Goal: Check status

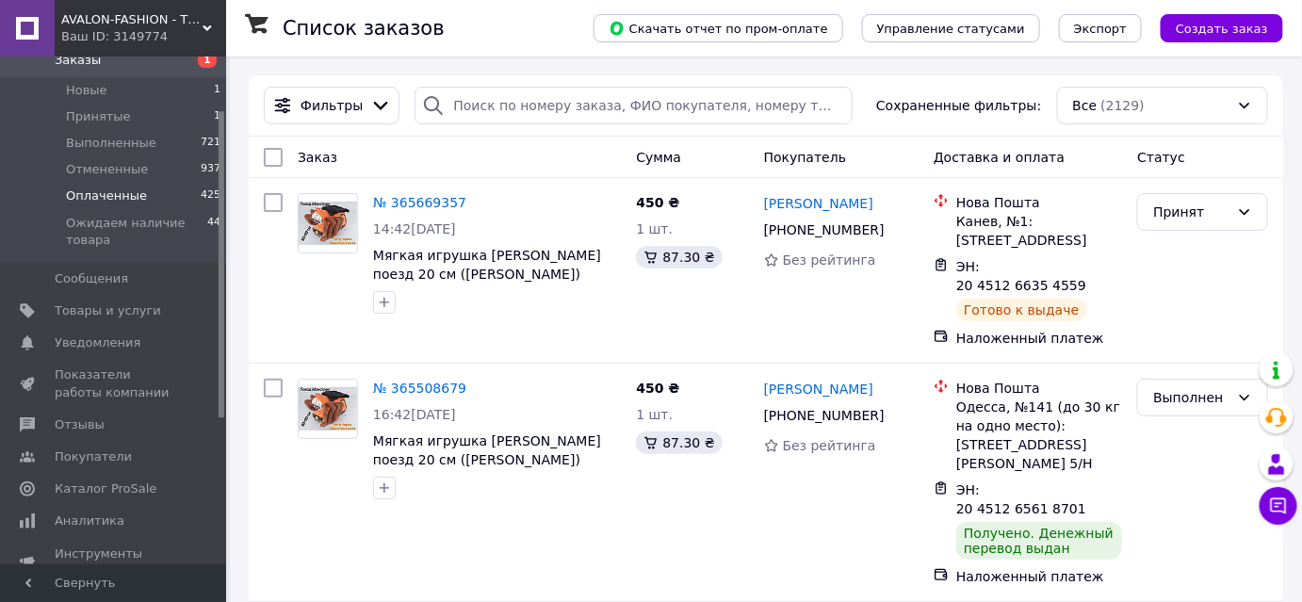
scroll to position [256, 0]
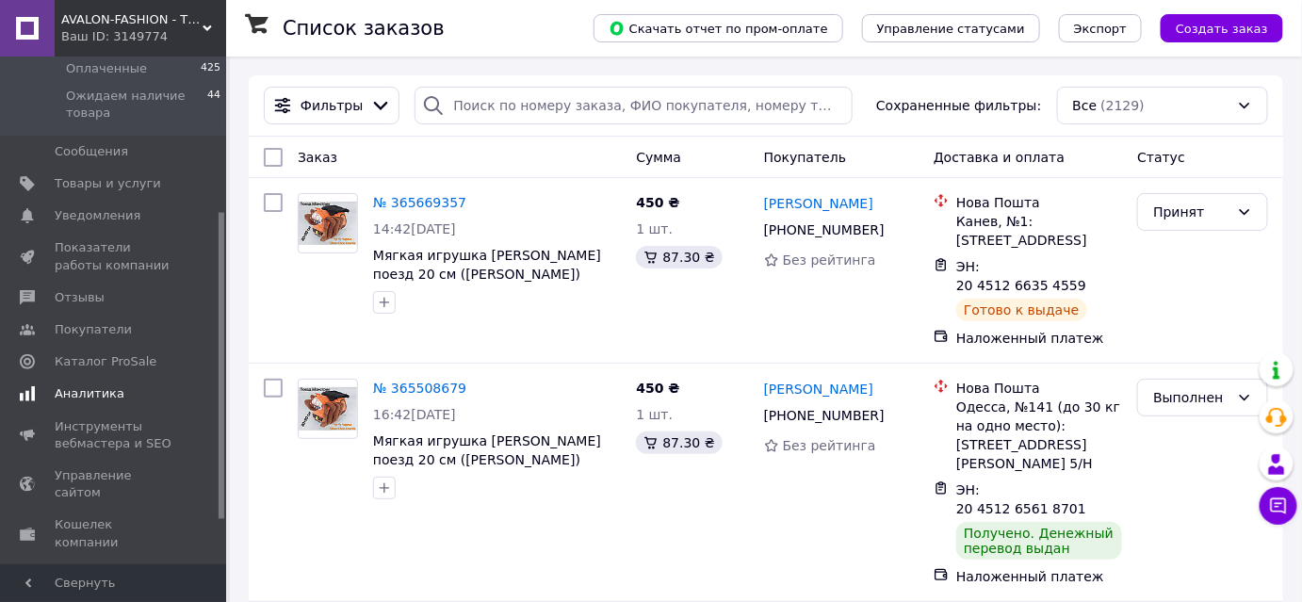
click at [90, 388] on span "Аналитика" at bounding box center [90, 393] width 70 height 17
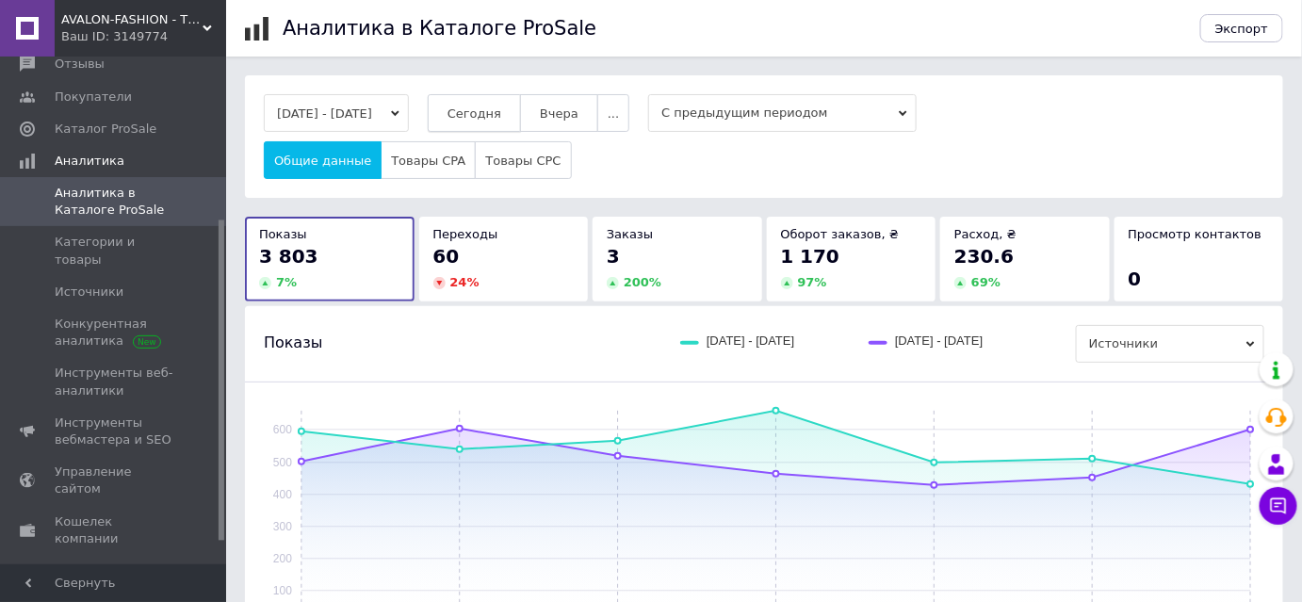
click at [498, 124] on button "Сегодня" at bounding box center [474, 113] width 93 height 38
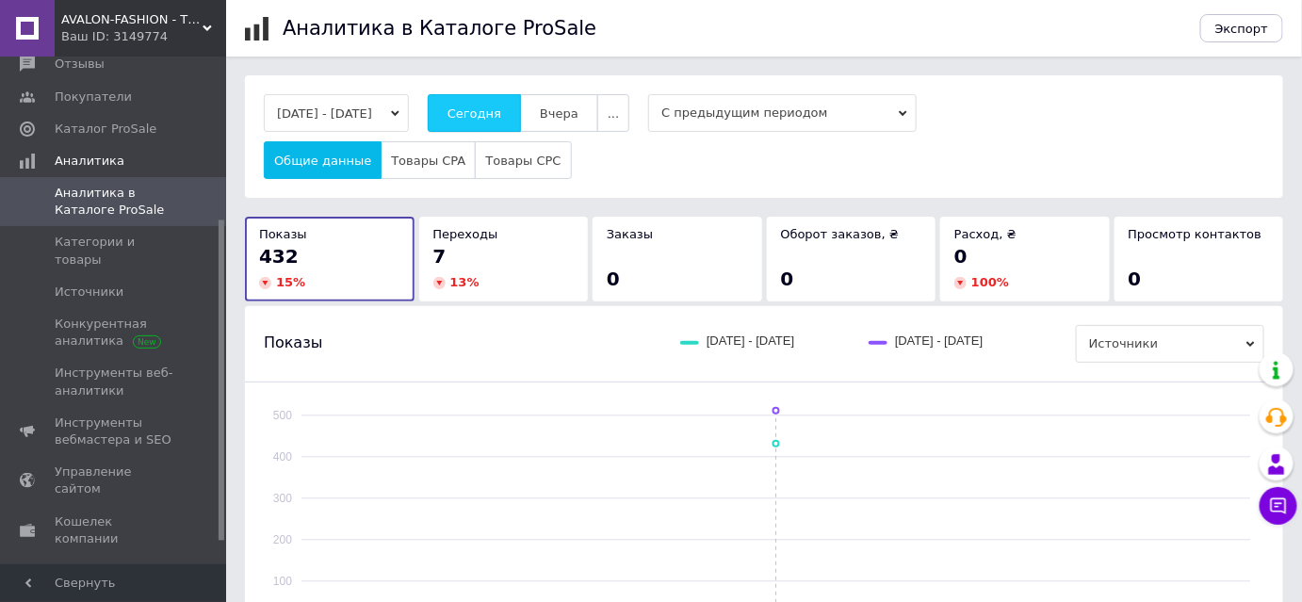
click at [498, 124] on button "Сегодня" at bounding box center [474, 113] width 93 height 38
click at [565, 123] on button "Вчера" at bounding box center [559, 113] width 78 height 38
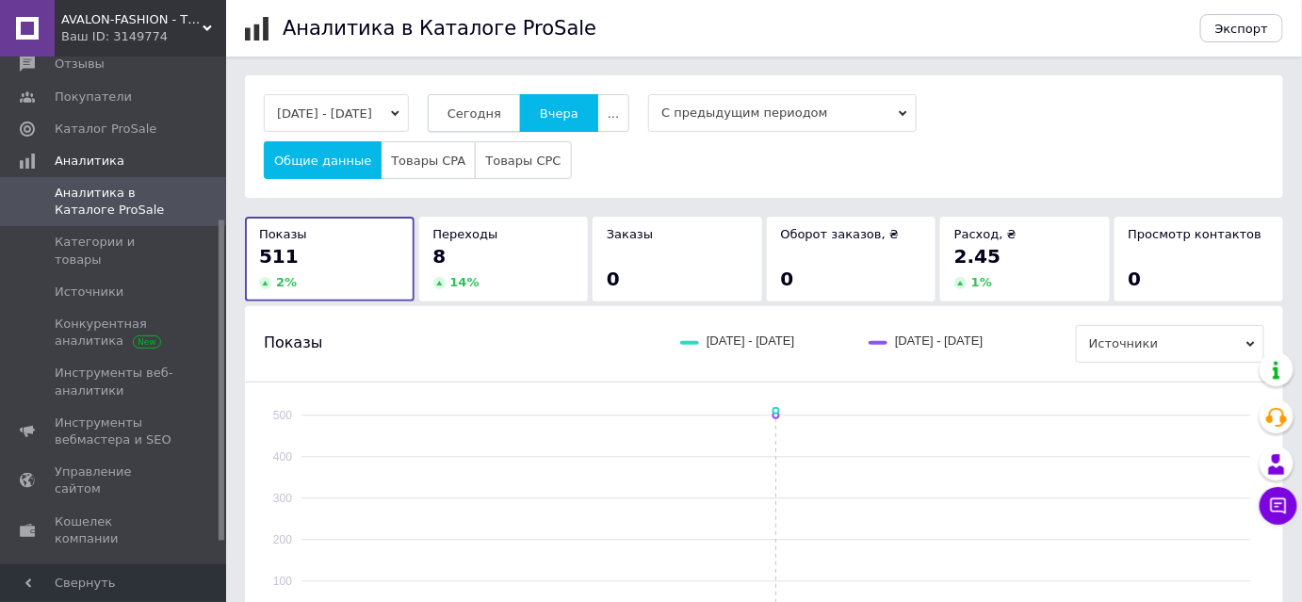
click at [501, 117] on span "Сегодня" at bounding box center [475, 113] width 54 height 14
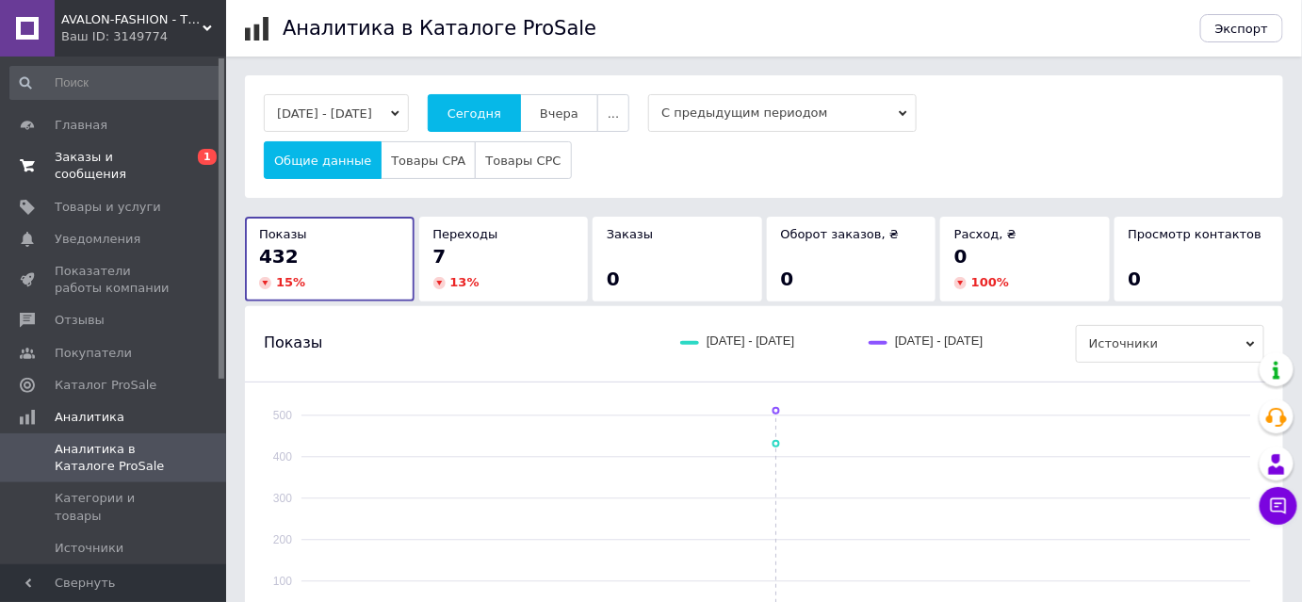
click at [121, 160] on span "Заказы и сообщения" at bounding box center [115, 166] width 120 height 34
